Goal: Transaction & Acquisition: Purchase product/service

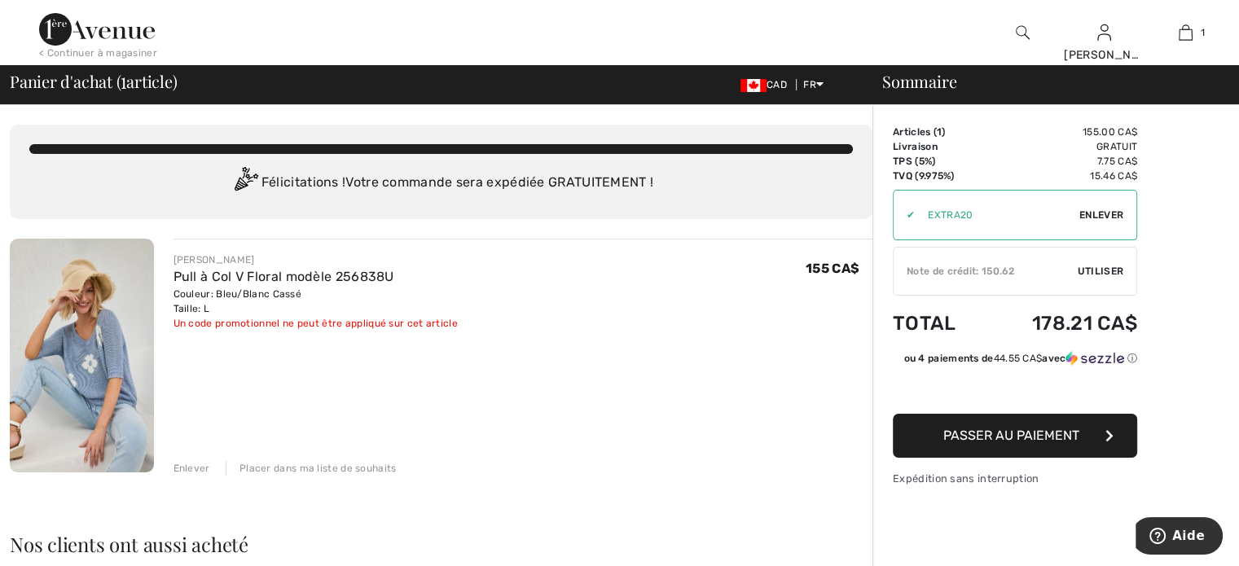
click at [1105, 269] on span "Utiliser" at bounding box center [1101, 271] width 46 height 15
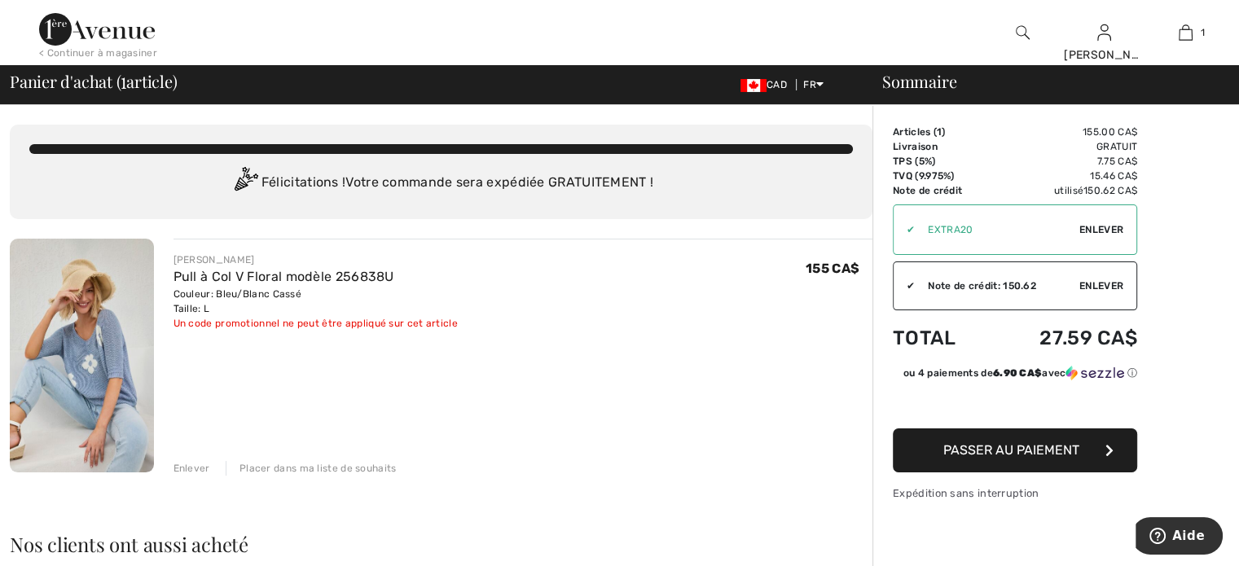
click at [1013, 450] on span "Passer au paiement" at bounding box center [1011, 449] width 136 height 15
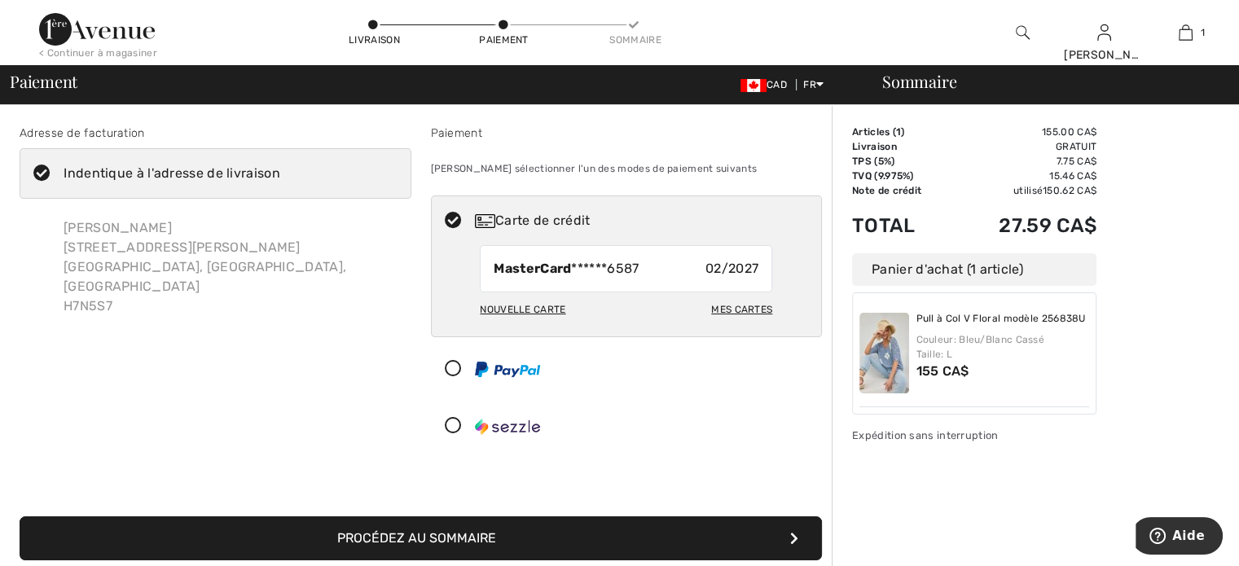
click at [746, 472] on div "Adresse de facturation Indentique à l'adresse de livraison SUZANNE SIOUFI 305 r…" at bounding box center [421, 333] width 822 height 494
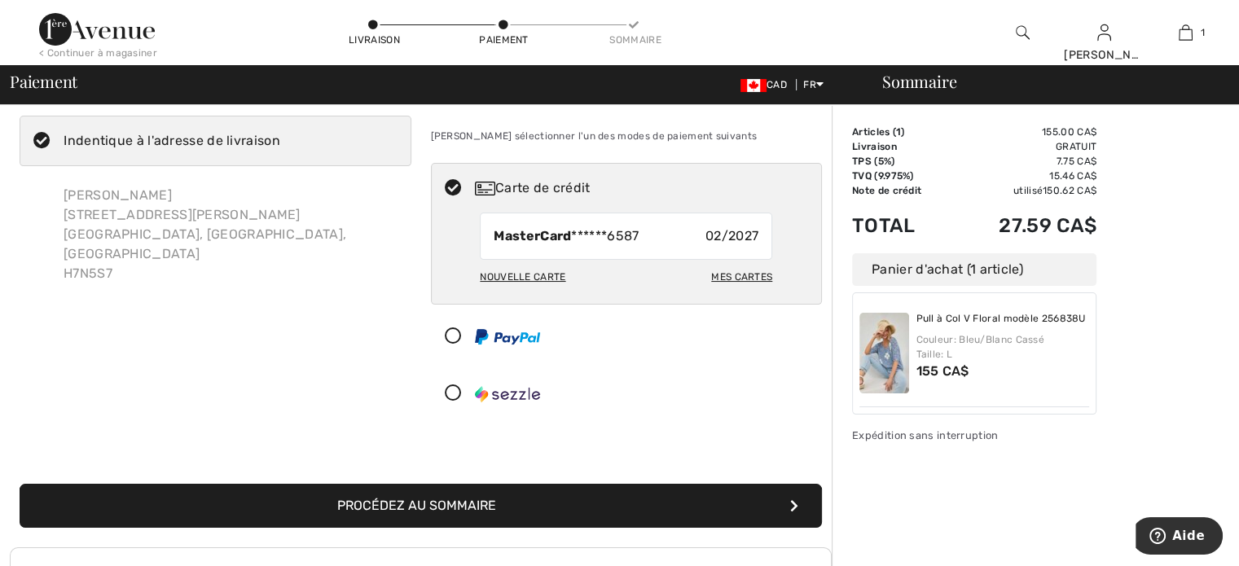
scroll to position [33, 0]
click at [467, 504] on button "Procédez au sommaire" at bounding box center [421, 506] width 802 height 44
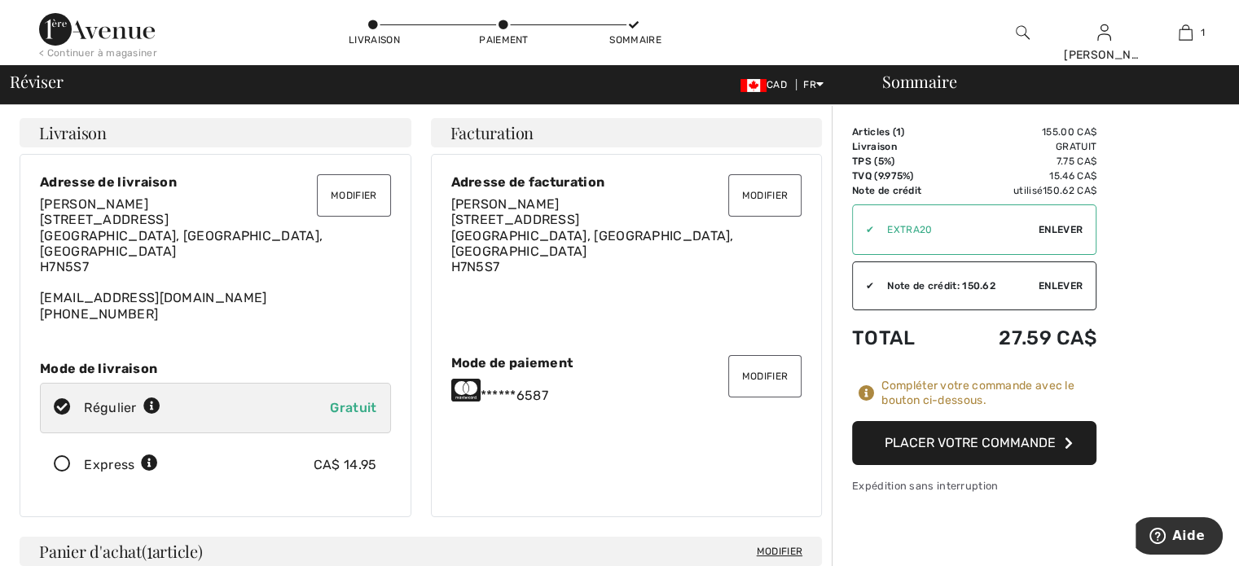
click at [961, 446] on button "Placer votre commande" at bounding box center [974, 443] width 244 height 44
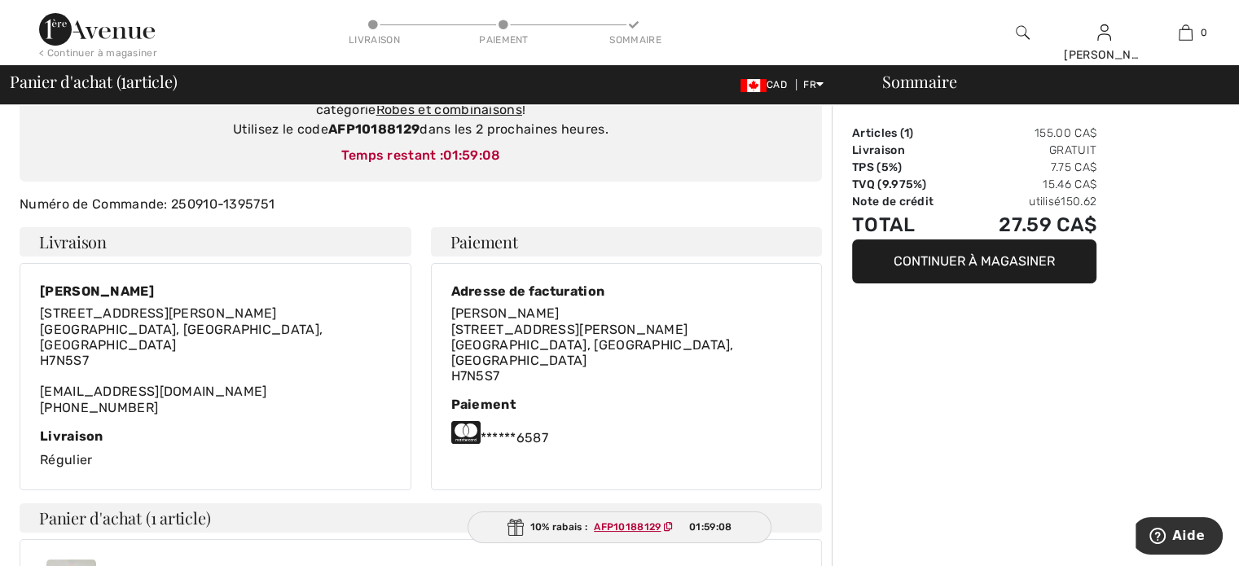
scroll to position [198, 0]
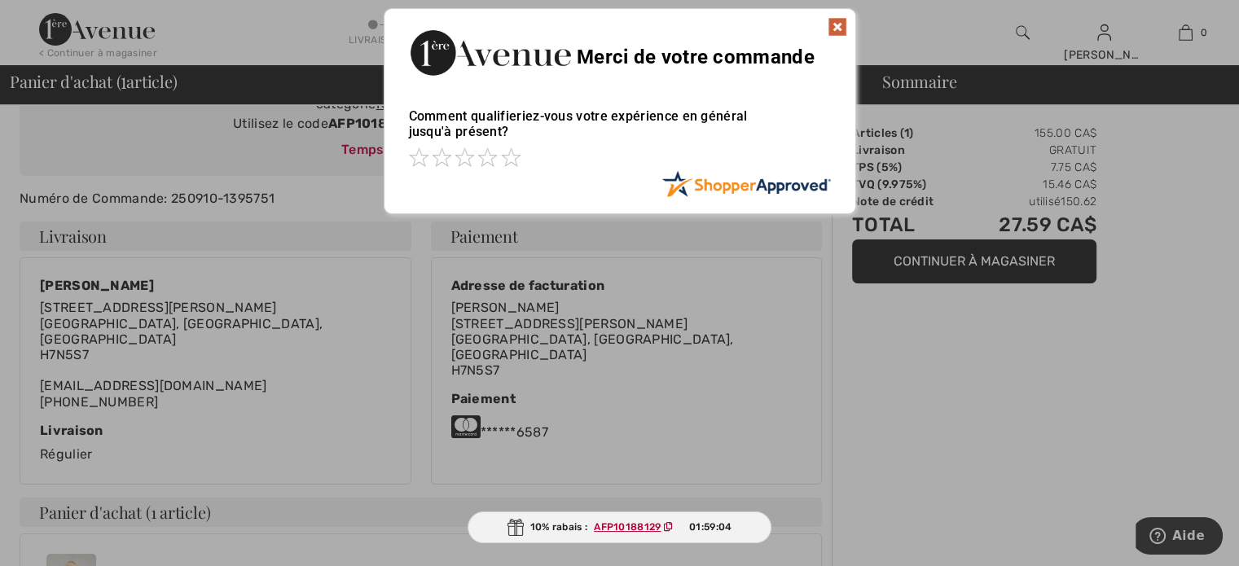
click at [639, 527] on ins "AFP10188129" at bounding box center [627, 526] width 67 height 11
click at [512, 163] on span at bounding box center [511, 157] width 20 height 20
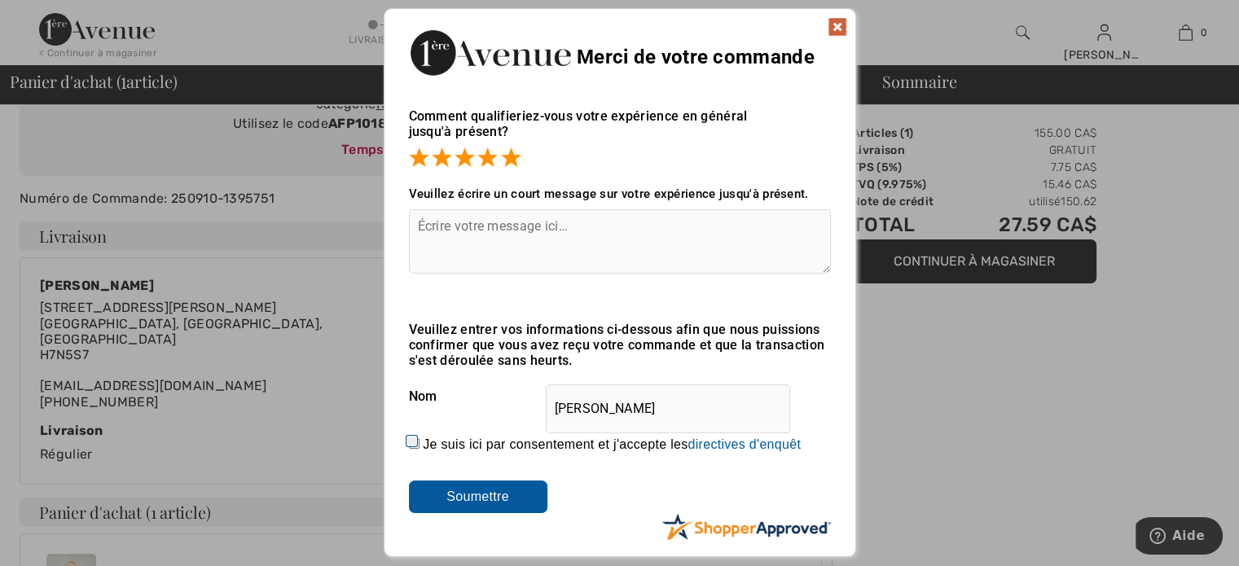
click at [844, 22] on img at bounding box center [838, 27] width 20 height 20
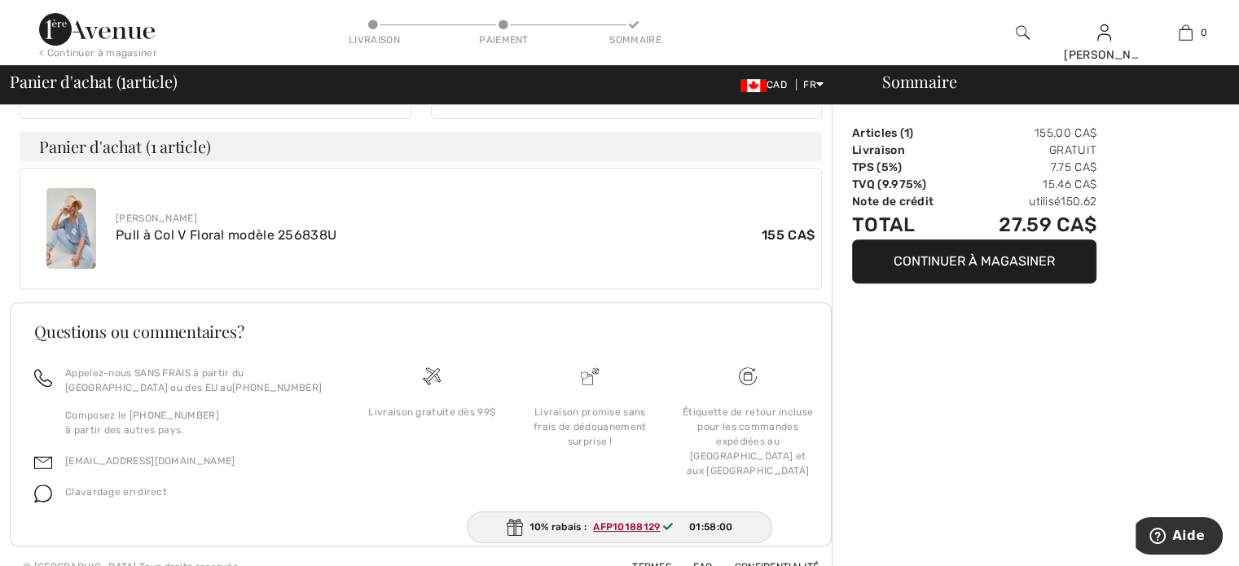
scroll to position [568, 0]
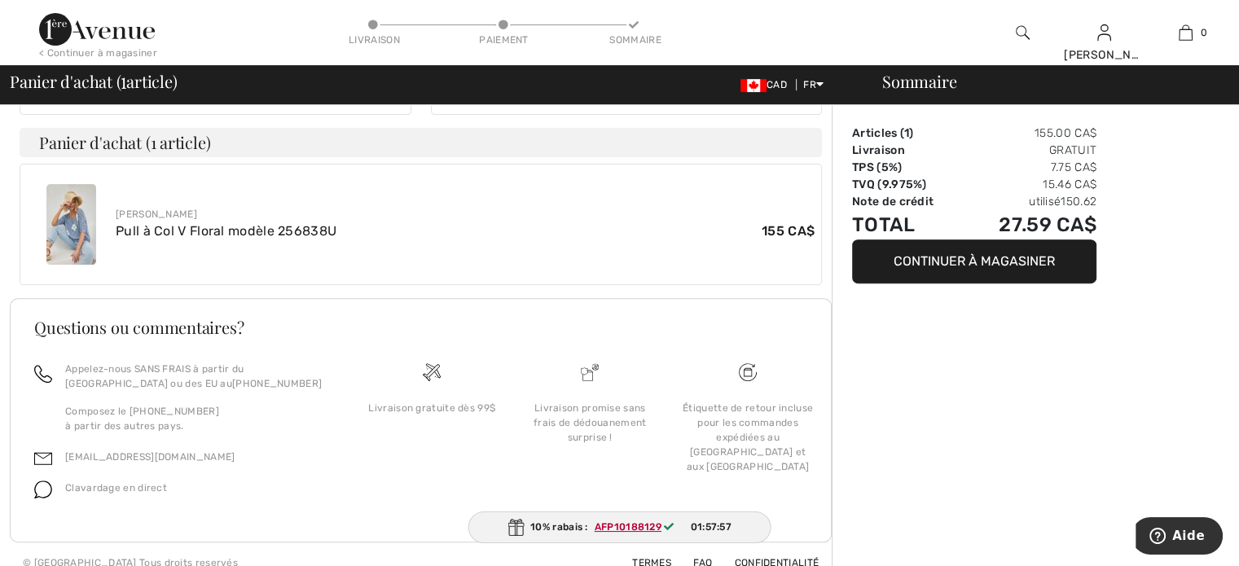
click at [986, 268] on button "Continuer à magasiner" at bounding box center [974, 261] width 244 height 44
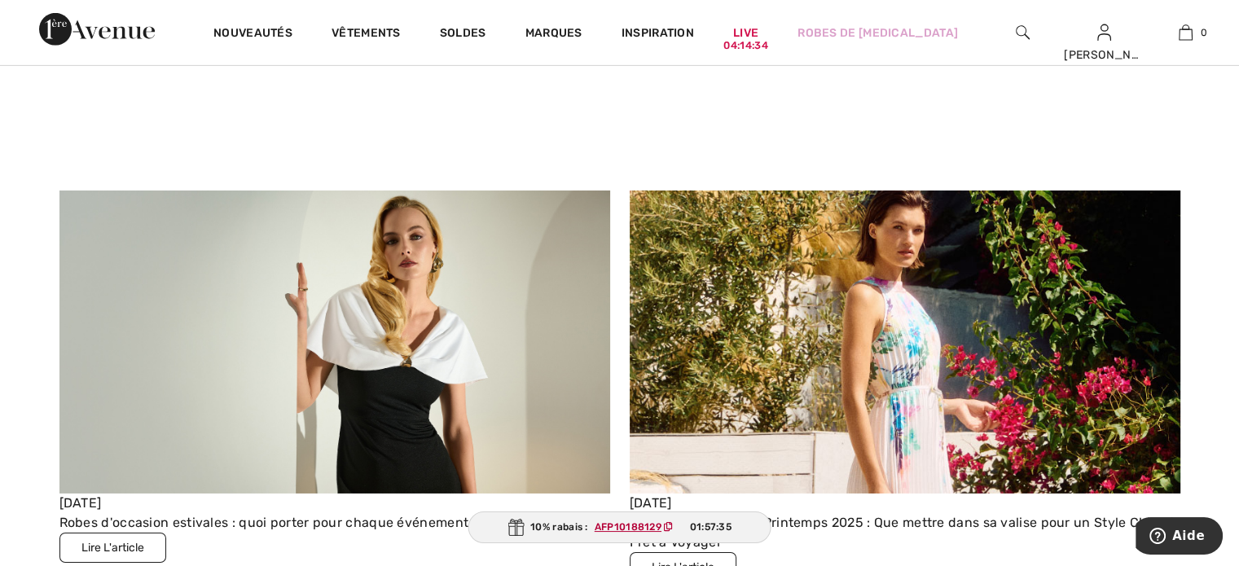
scroll to position [5276, 0]
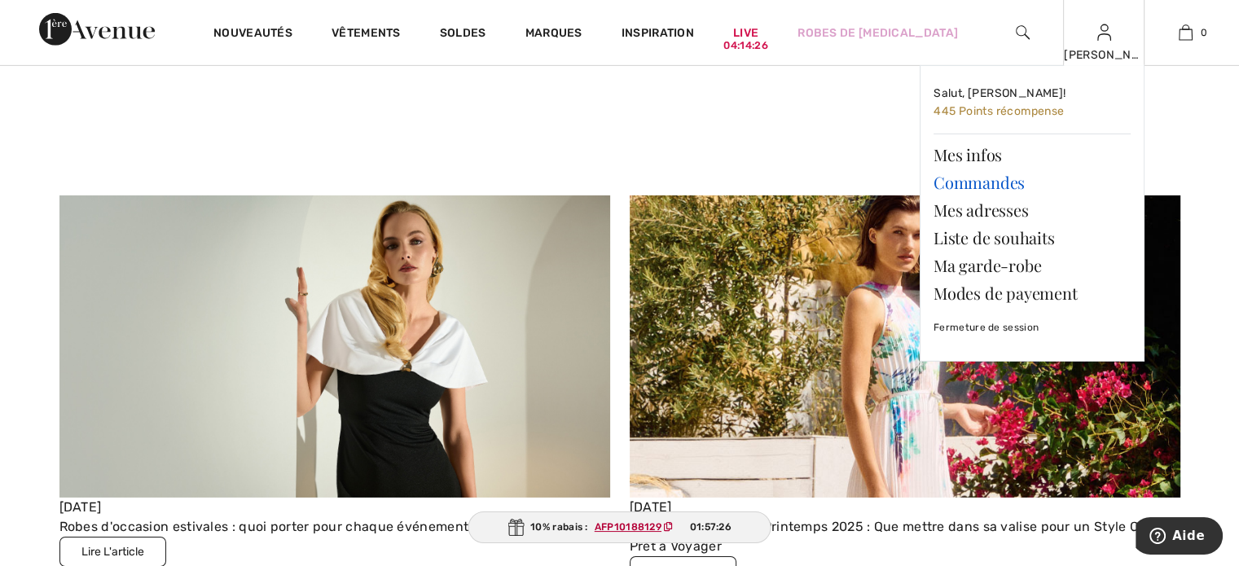
click at [982, 185] on link "Commandes" at bounding box center [1032, 183] width 197 height 28
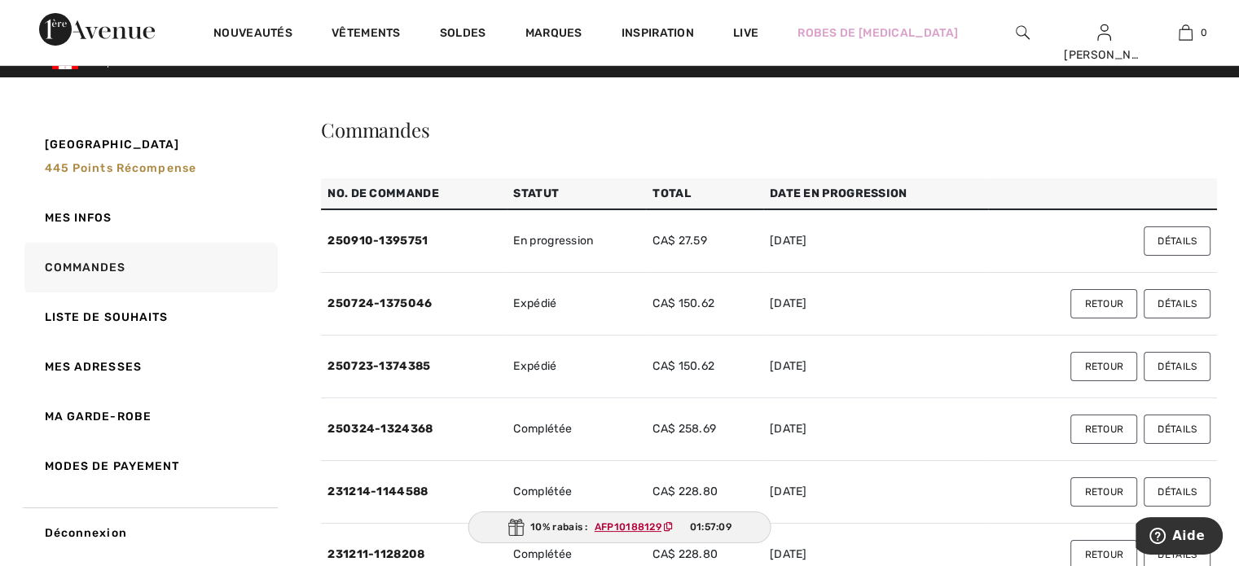
scroll to position [20, 0]
